Goal: Find specific page/section: Find specific page/section

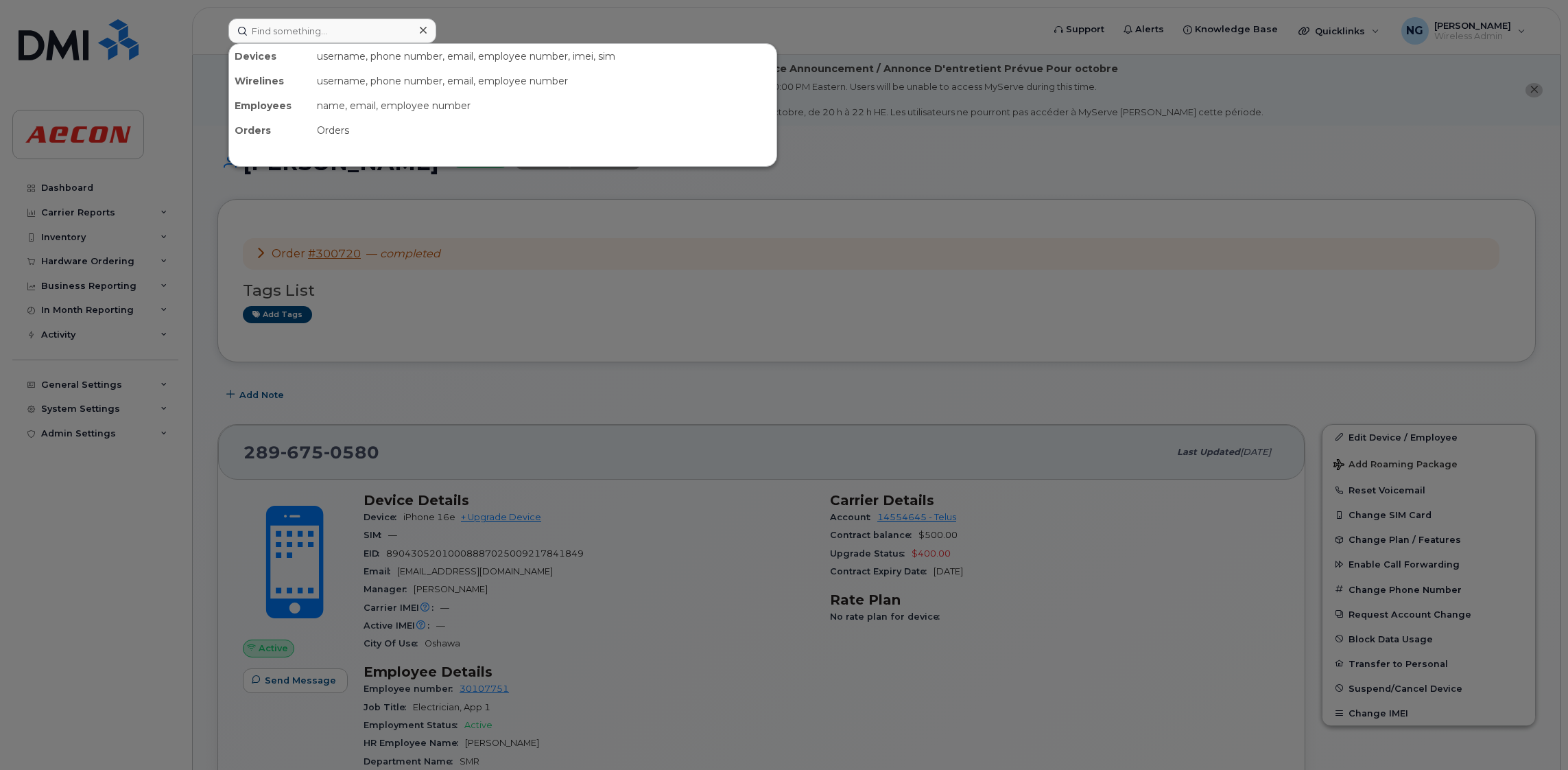
scroll to position [206, 0]
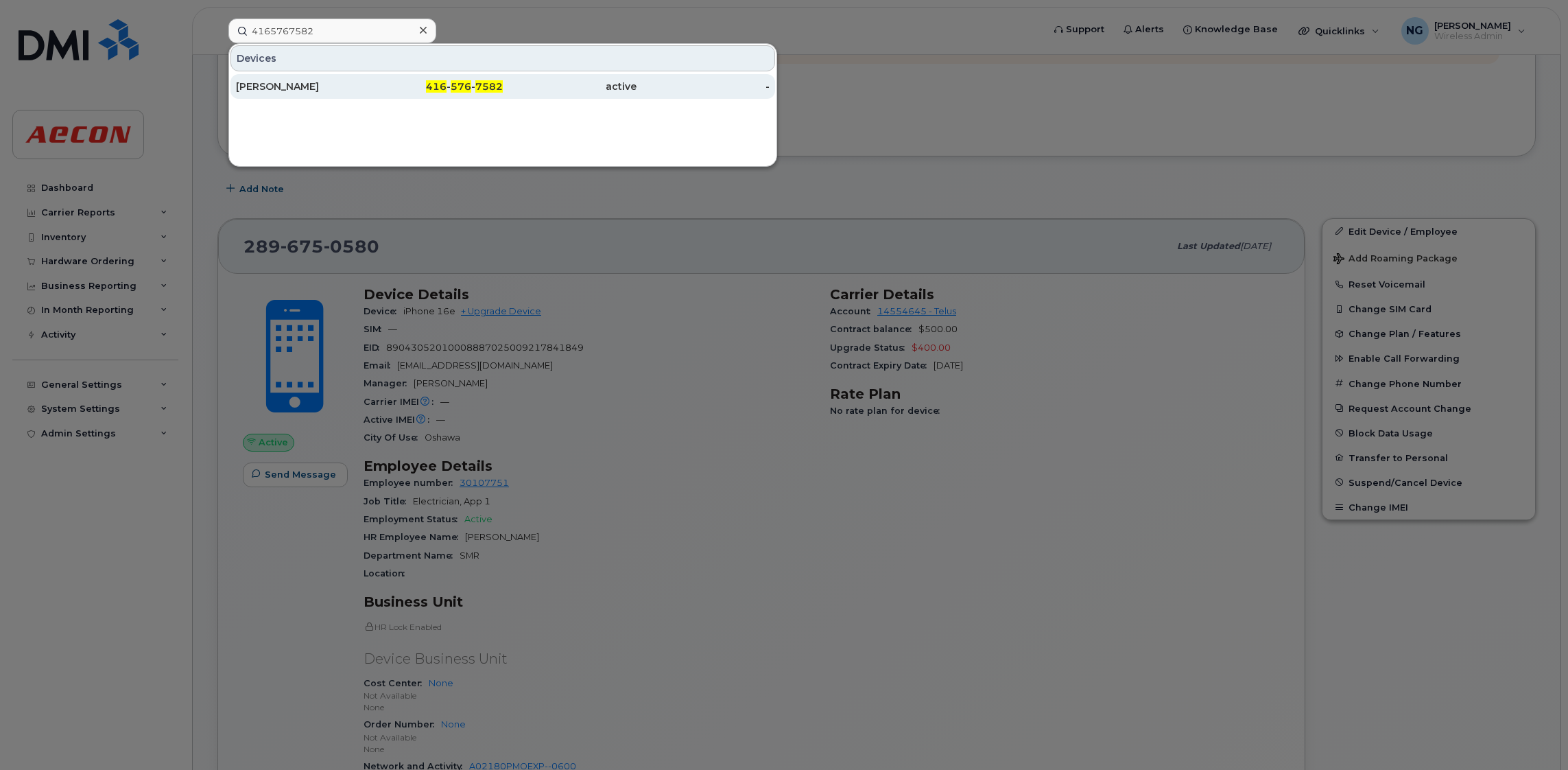
type input "4165767582"
click at [464, 86] on span "576" at bounding box center [460, 86] width 21 height 13
drag, startPoint x: 464, startPoint y: 86, endPoint x: 464, endPoint y: 93, distance: 7.0
click at [464, 86] on span "576" at bounding box center [460, 86] width 21 height 13
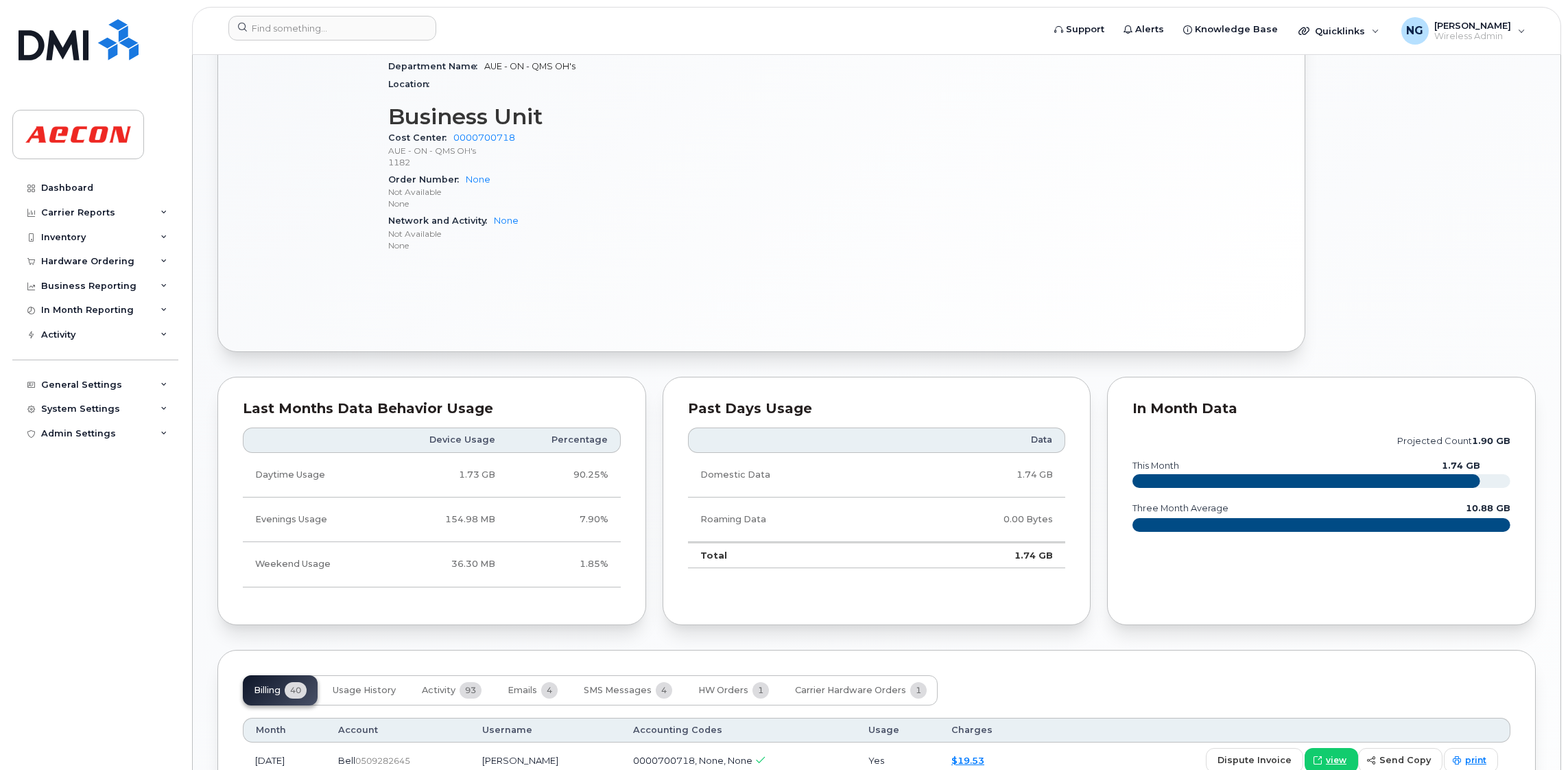
scroll to position [1028, 0]
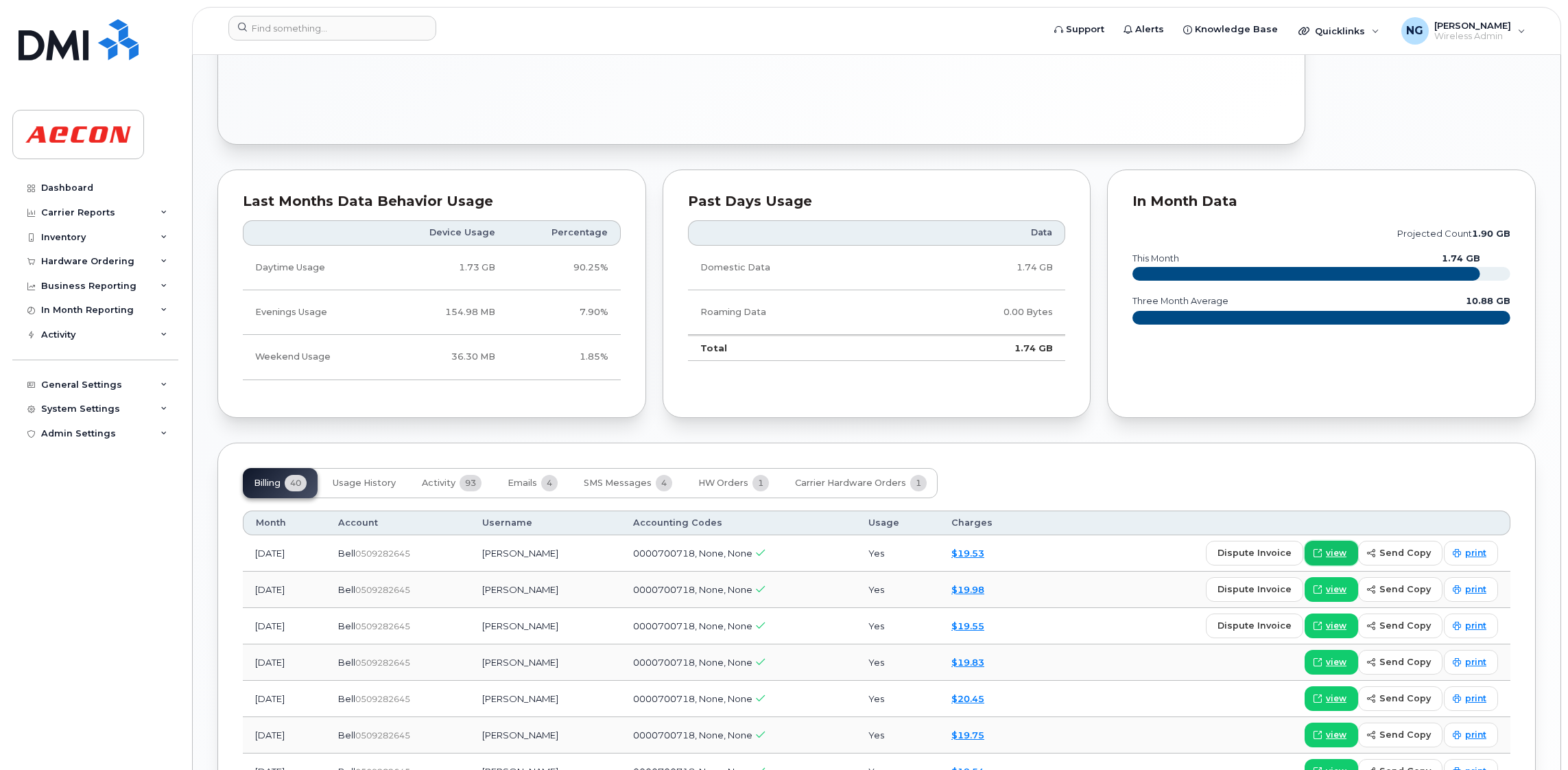
click at [1333, 546] on link "view" at bounding box center [1331, 552] width 54 height 24
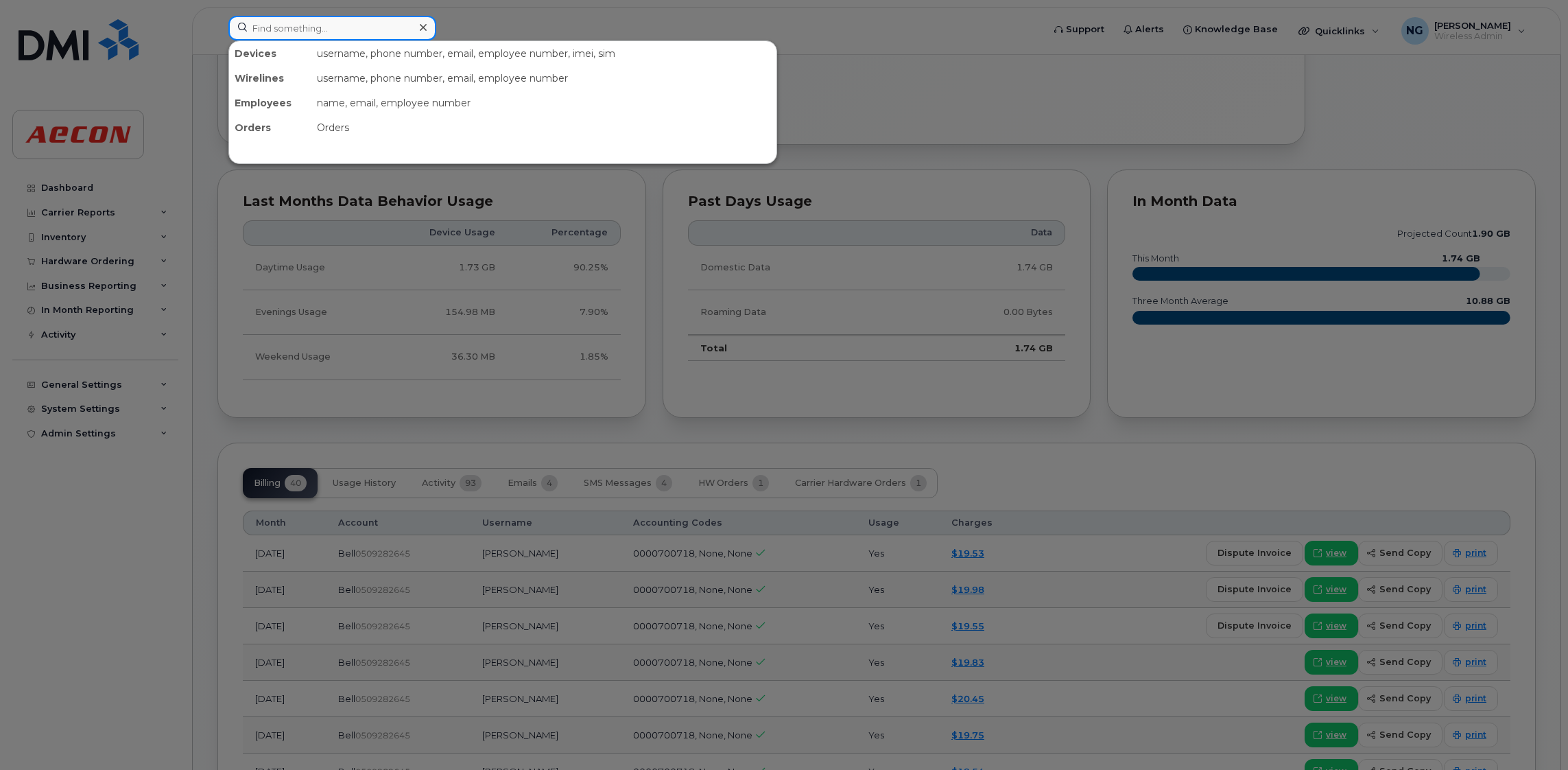
click at [331, 16] on input at bounding box center [332, 27] width 208 height 24
paste input "4169487403"
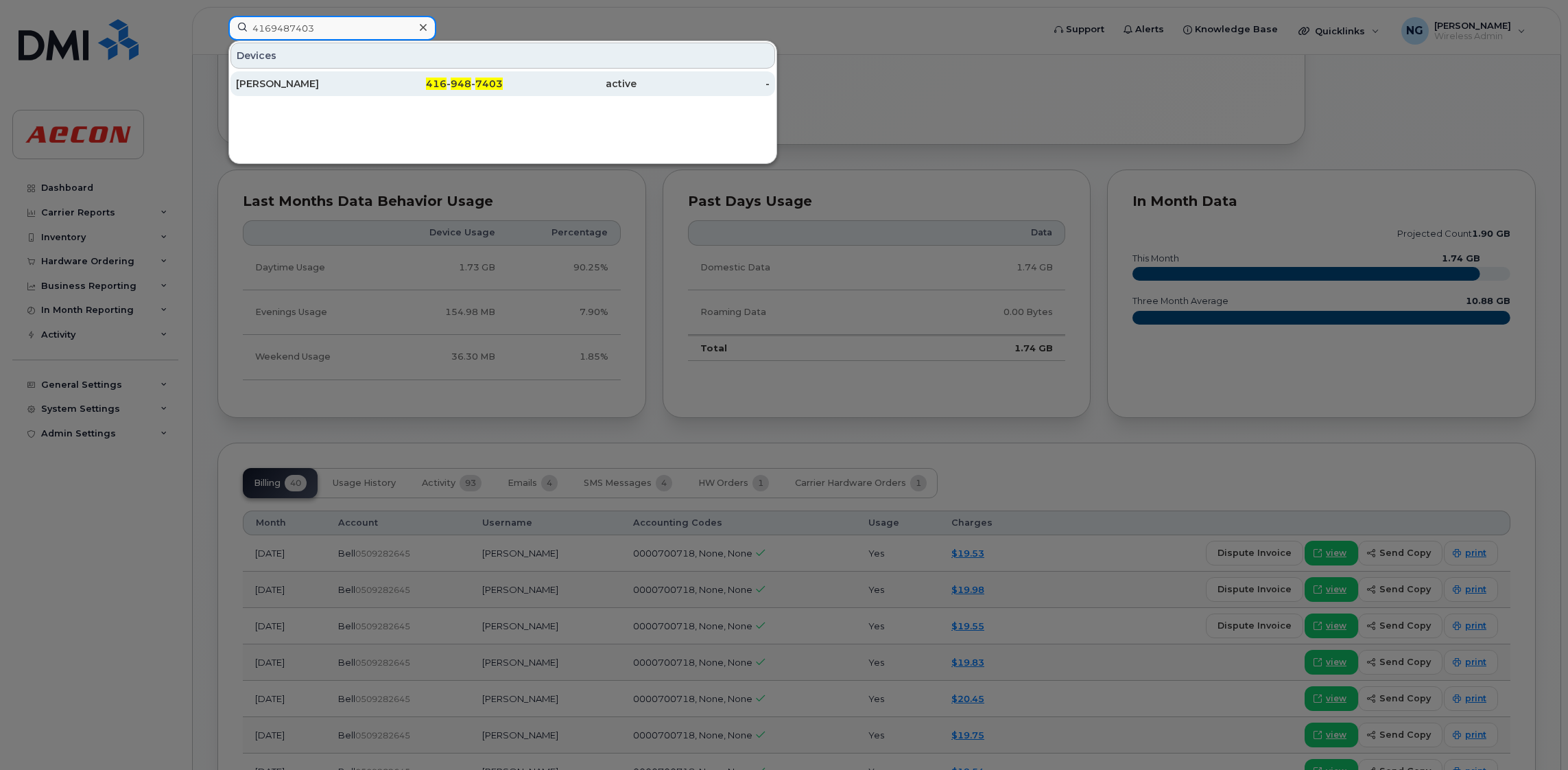
type input "4169487403"
click at [474, 86] on div "416 - 948 - 7403" at bounding box center [436, 84] width 134 height 14
